Goal: Task Accomplishment & Management: Manage account settings

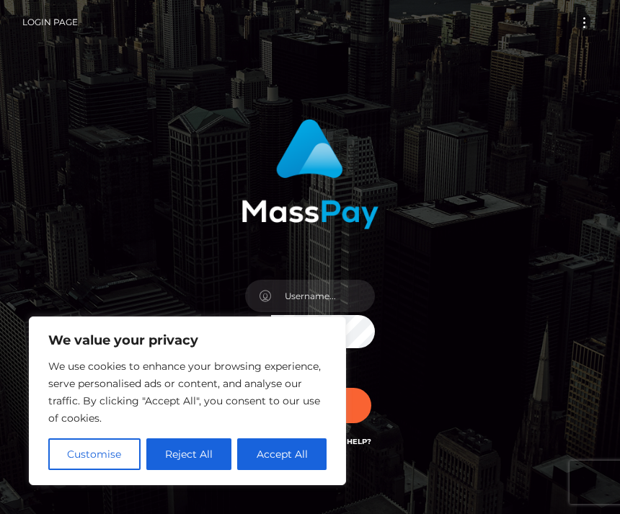
click at [298, 445] on button "Accept All" at bounding box center [281, 454] width 89 height 32
checkbox input "true"
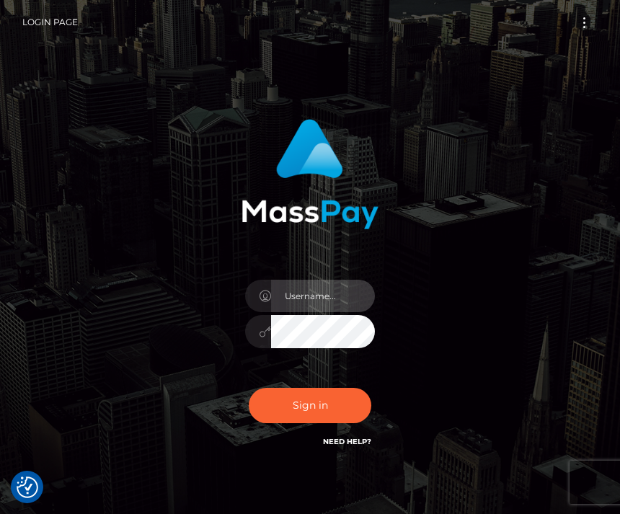
click at [329, 295] on input "text" at bounding box center [323, 296] width 104 height 32
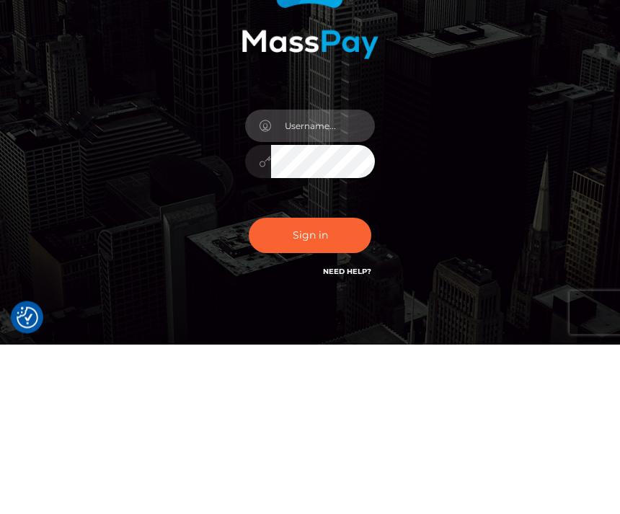
type input "[EMAIL_ADDRESS][DOMAIN_NAME]"
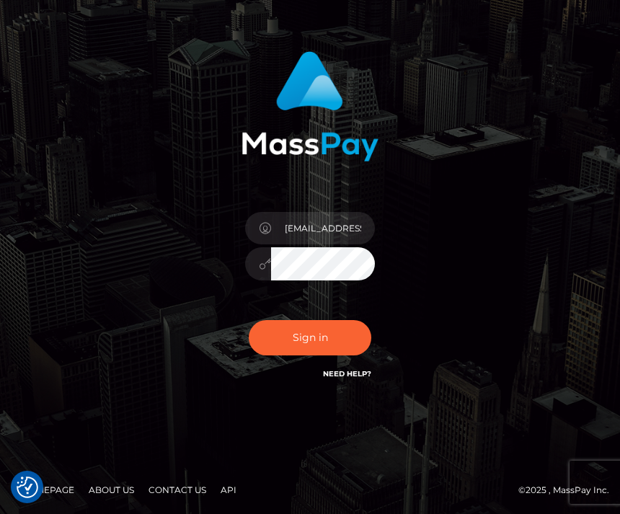
click at [353, 346] on button "Sign in" at bounding box center [310, 337] width 123 height 35
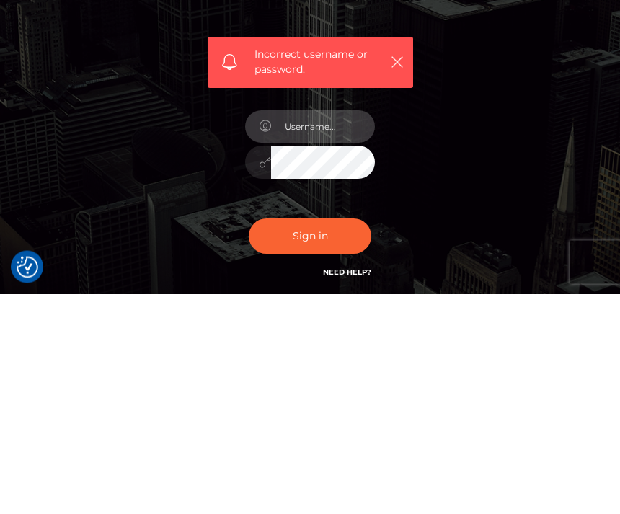
scroll to position [232, 0]
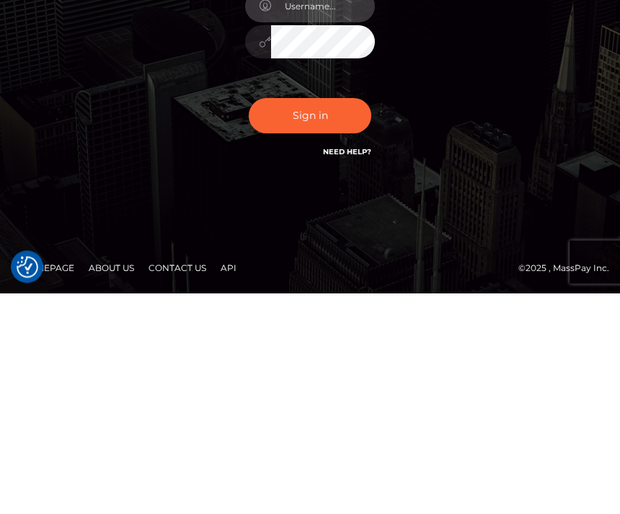
click at [326, 210] on input "text" at bounding box center [323, 226] width 104 height 32
type input "[EMAIL_ADDRESS][DOMAIN_NAME]"
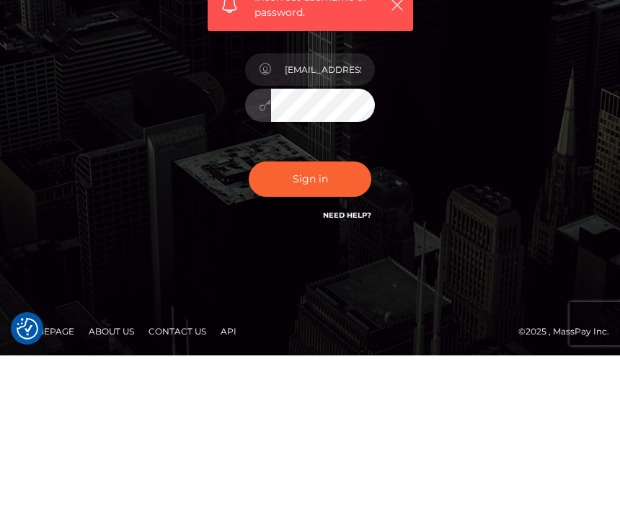
click at [310, 320] on button "Sign in" at bounding box center [310, 337] width 123 height 35
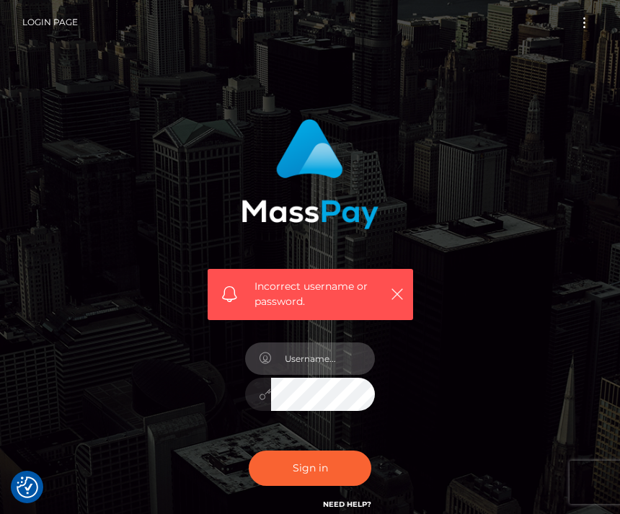
scroll to position [12, 0]
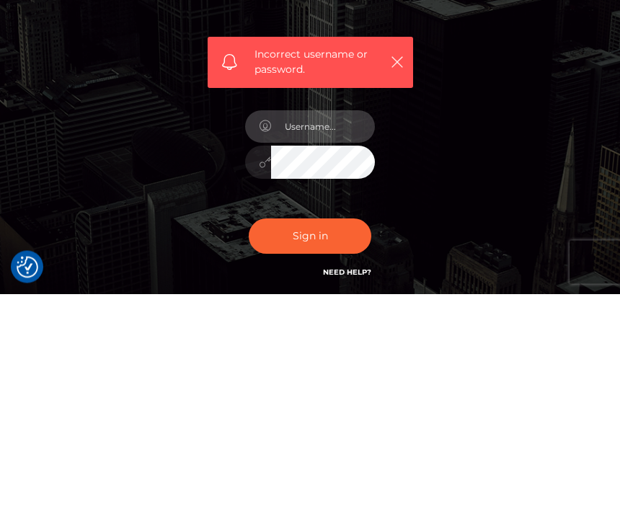
click at [337, 331] on input "text" at bounding box center [323, 347] width 104 height 32
click at [428, 165] on div "Incorrect username or password." at bounding box center [310, 312] width 249 height 430
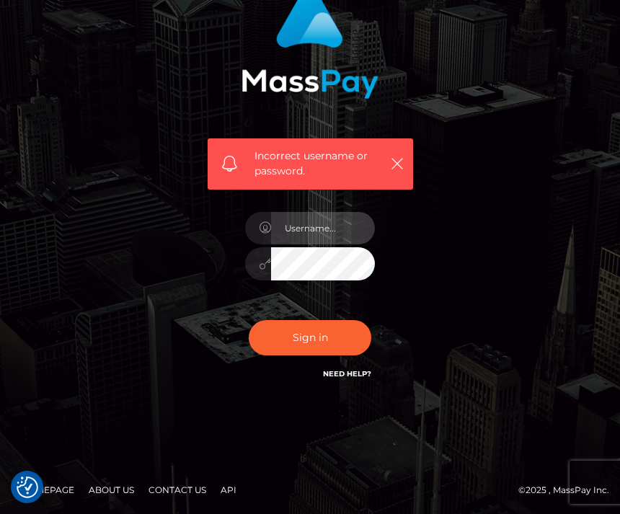
click at [342, 227] on input "text" at bounding box center [323, 228] width 104 height 32
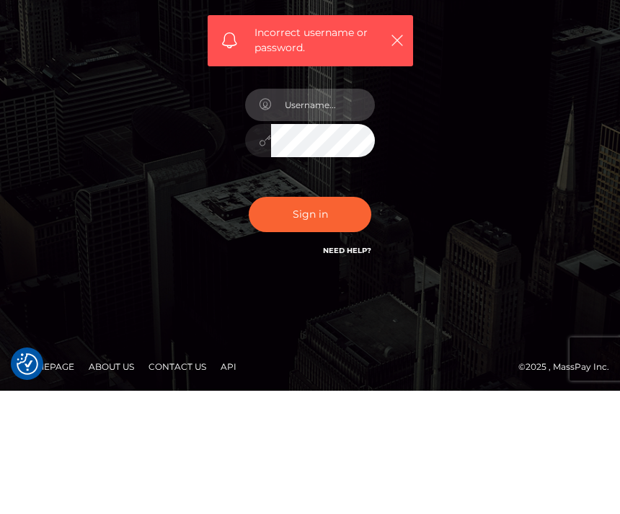
type input "[EMAIL_ADDRESS][DOMAIN_NAME]"
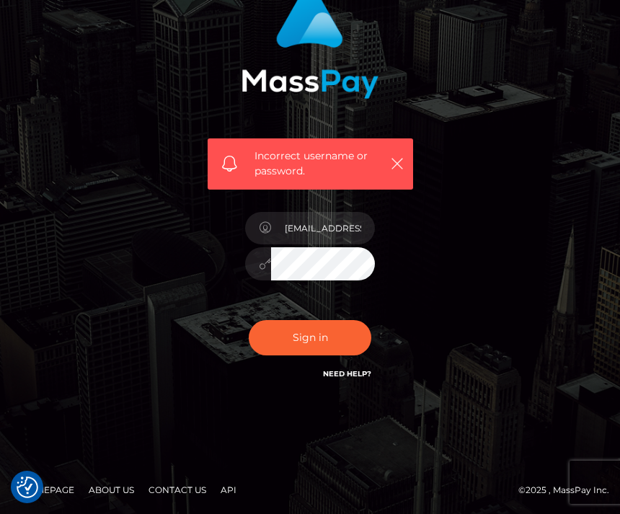
click at [319, 332] on button "Sign in" at bounding box center [310, 337] width 123 height 35
